Goal: Find specific page/section: Find specific page/section

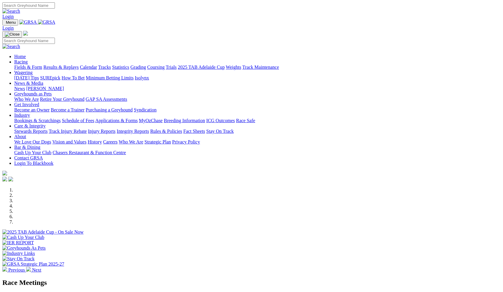
click at [46, 123] on link "Care & Integrity" at bounding box center [29, 125] width 31 height 5
click at [43, 156] on link "Contact GRSA" at bounding box center [28, 158] width 28 height 5
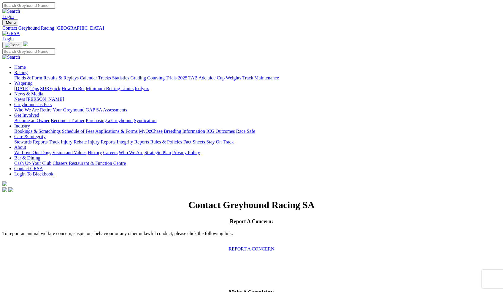
click at [39, 113] on link "Get Involved" at bounding box center [26, 115] width 25 height 5
click at [52, 102] on link "Greyhounds as Pets" at bounding box center [32, 104] width 37 height 5
click at [46, 134] on link "Care & Integrity" at bounding box center [29, 136] width 31 height 5
click at [26, 145] on link "About" at bounding box center [20, 147] width 12 height 5
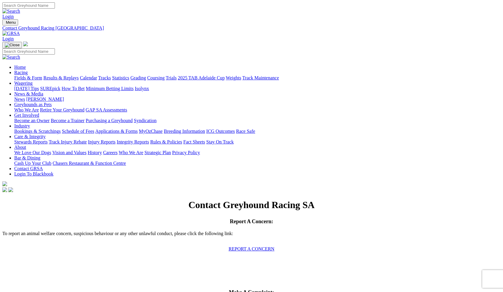
click at [26, 145] on link "About" at bounding box center [20, 147] width 12 height 5
click at [138, 129] on link "Applications & Forms" at bounding box center [116, 131] width 42 height 5
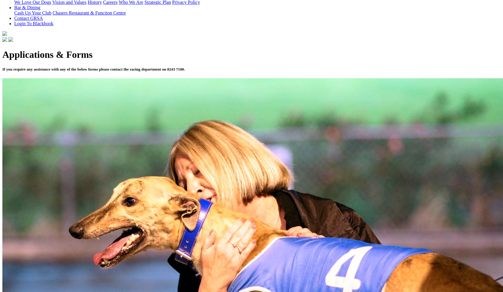
scroll to position [159, 0]
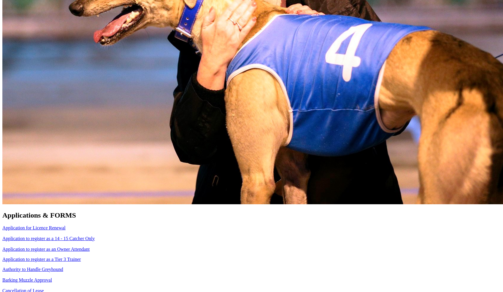
scroll to position [478, 0]
